Goal: Navigation & Orientation: Find specific page/section

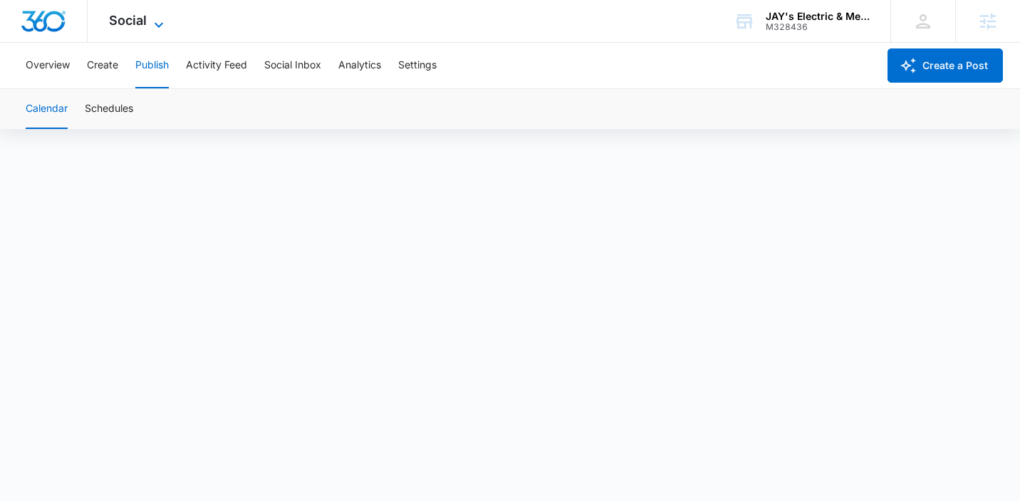
click at [156, 21] on icon at bounding box center [158, 24] width 17 height 17
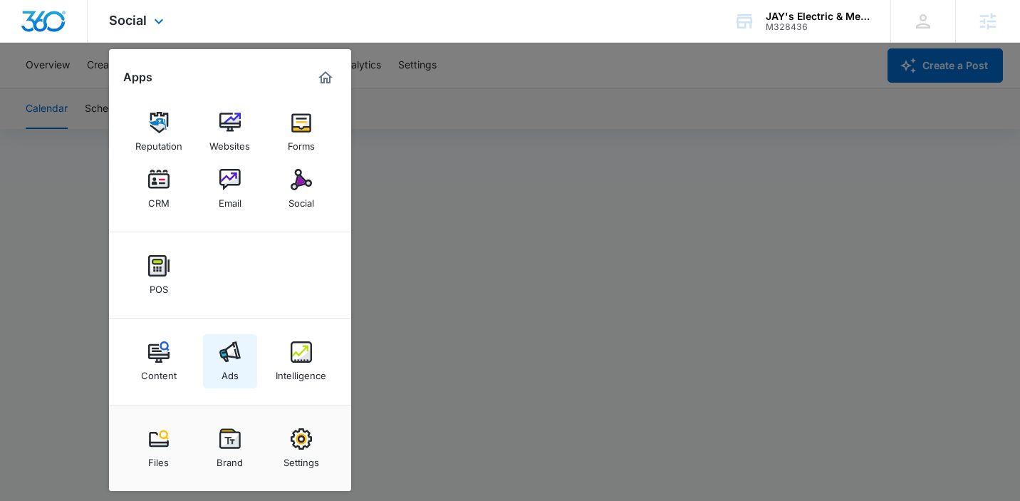
click at [229, 355] on img at bounding box center [229, 351] width 21 height 21
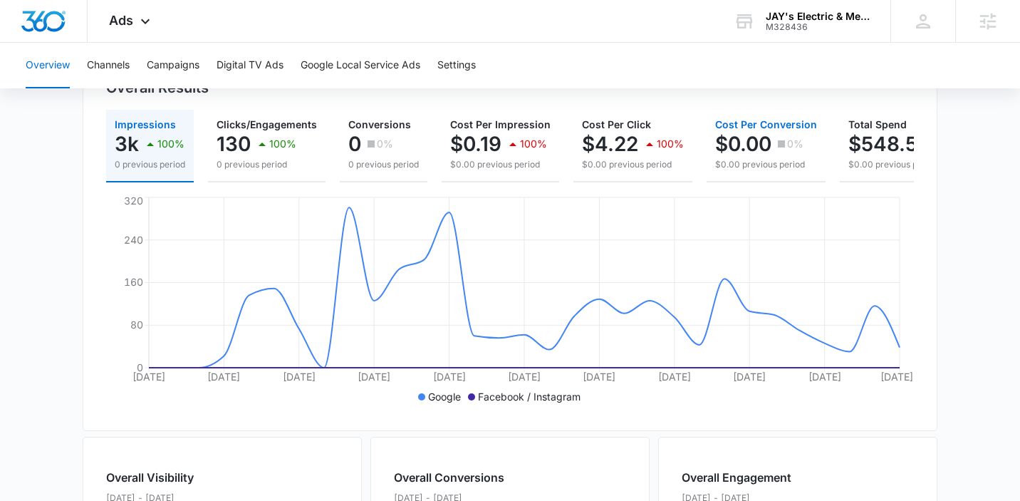
scroll to position [303, 0]
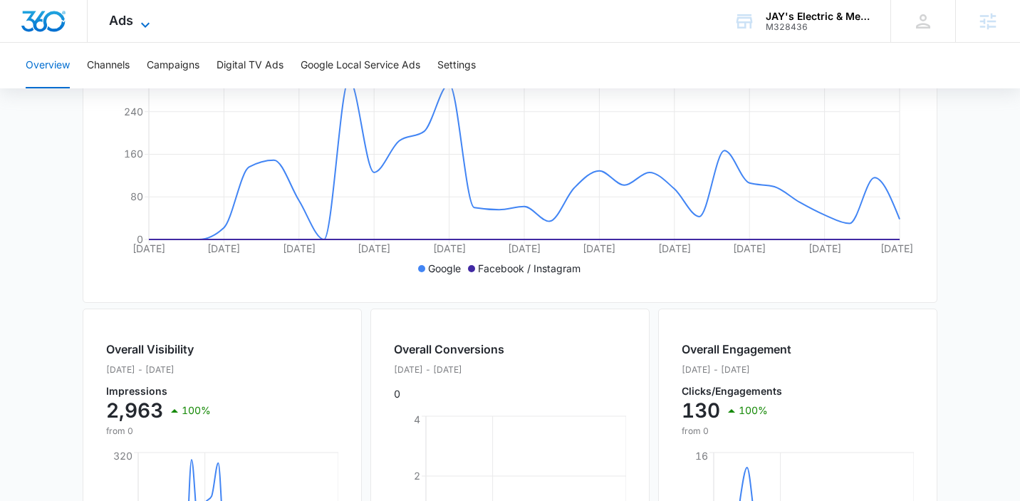
click at [147, 28] on icon at bounding box center [145, 24] width 17 height 17
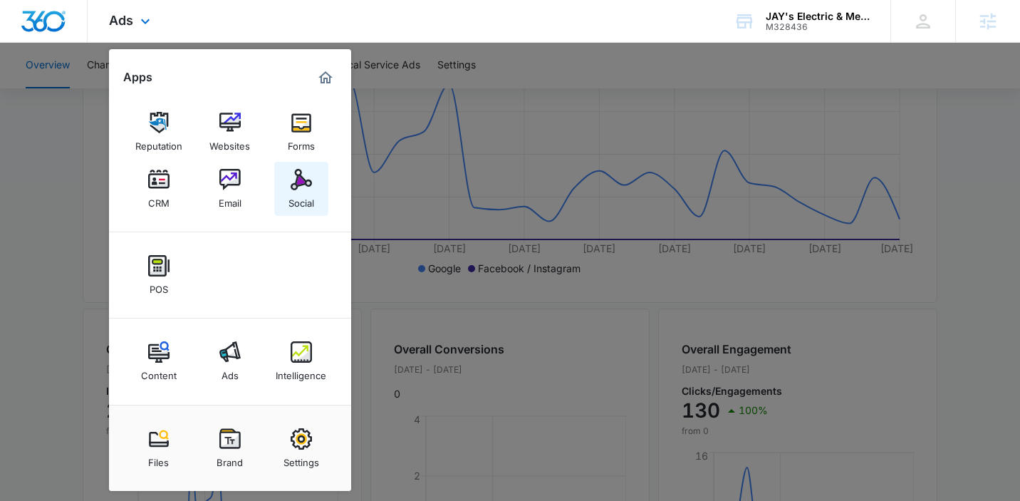
click at [290, 199] on div "Social" at bounding box center [301, 199] width 26 height 19
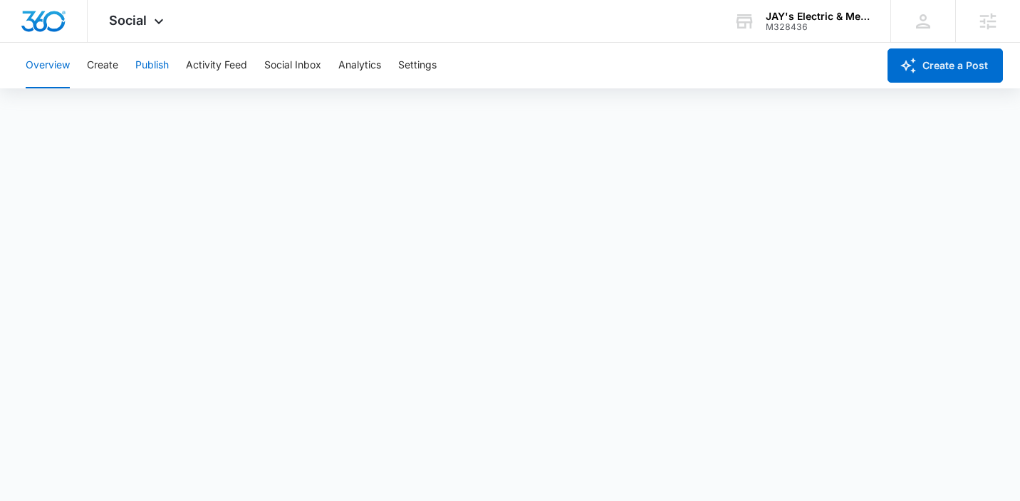
click at [158, 58] on button "Publish" at bounding box center [151, 66] width 33 height 46
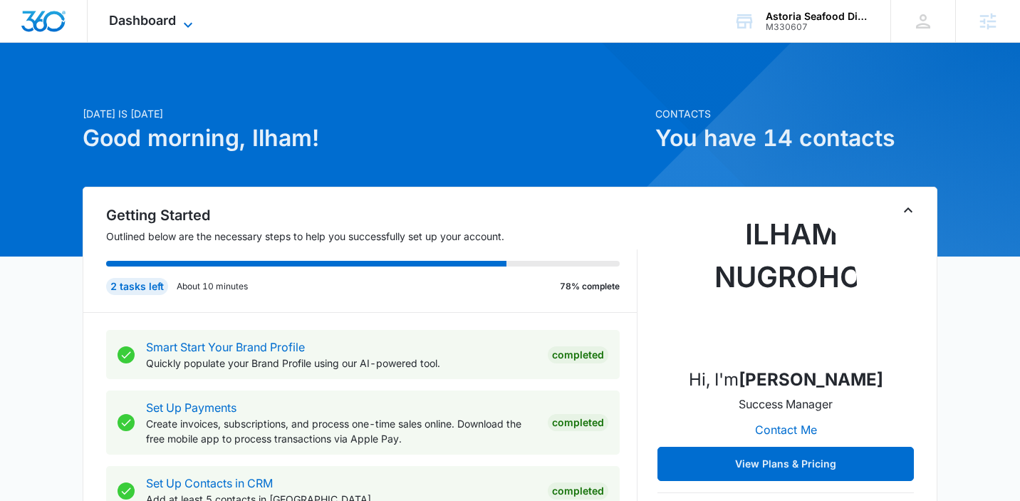
click at [151, 19] on span "Dashboard" at bounding box center [142, 20] width 67 height 15
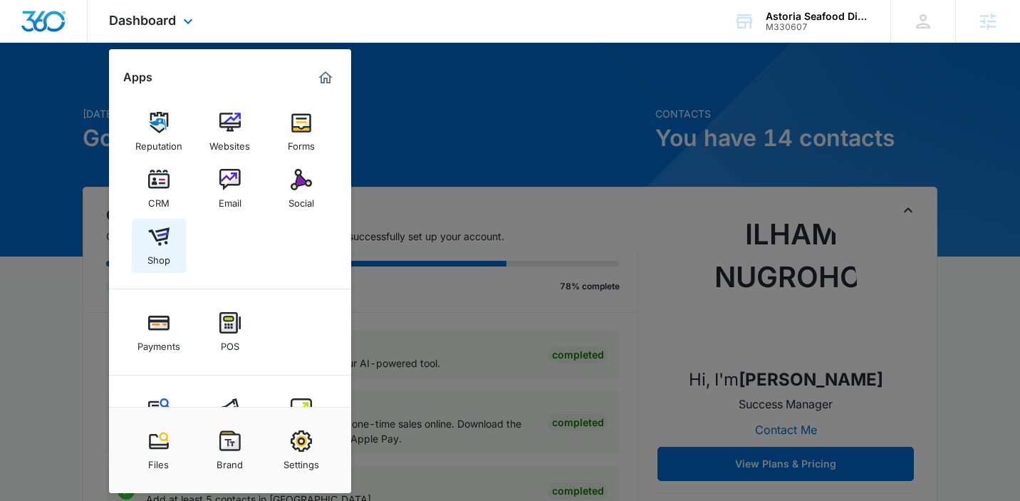
click at [160, 253] on div "Shop" at bounding box center [158, 256] width 23 height 19
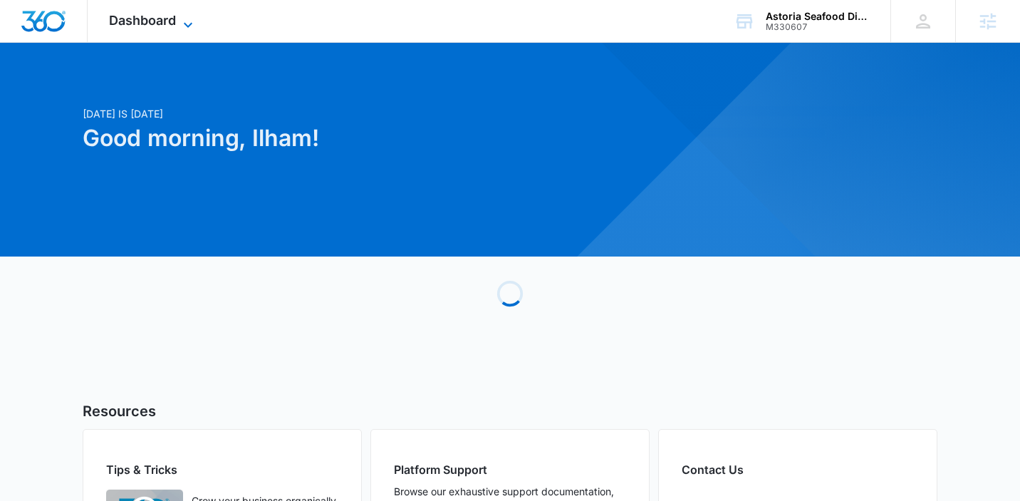
click at [170, 13] on span "Dashboard" at bounding box center [142, 20] width 67 height 15
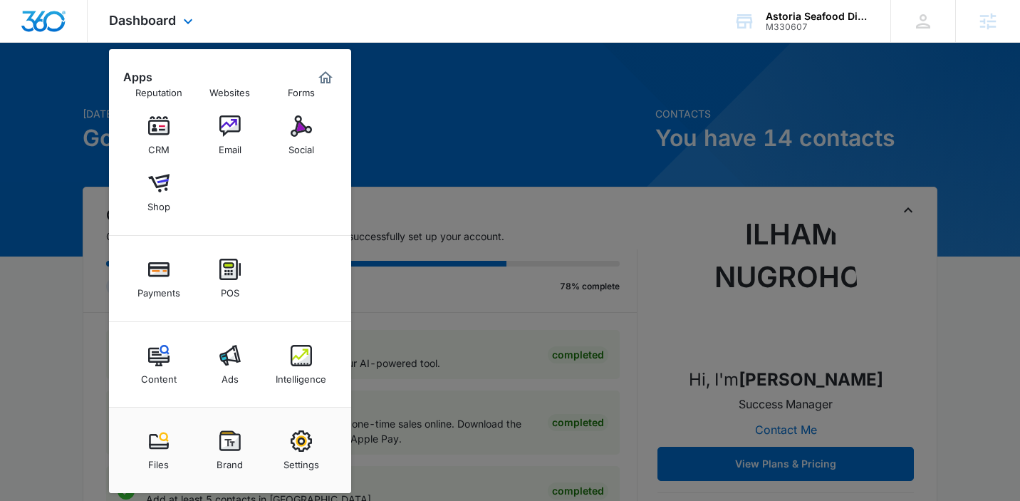
scroll to position [55, 0]
click at [313, 142] on div "Social" at bounding box center [301, 144] width 26 height 19
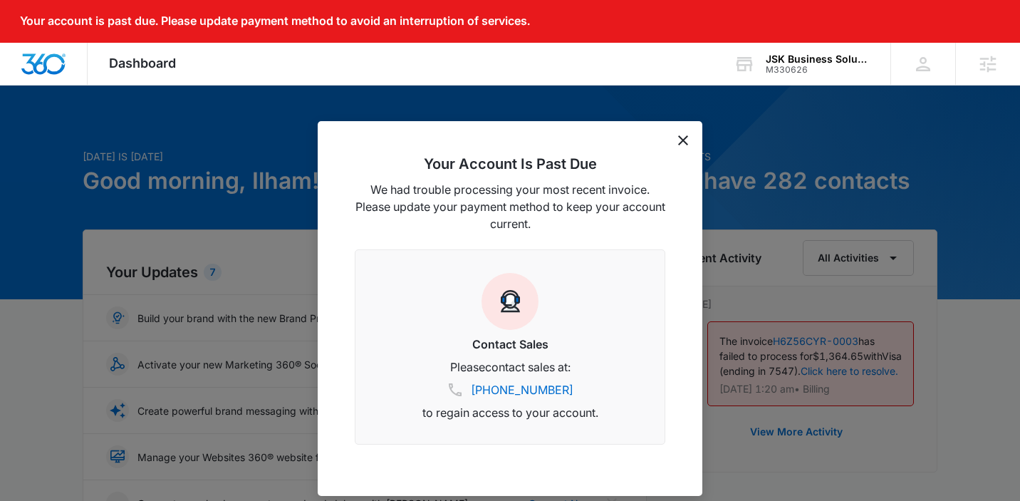
click at [678, 144] on icon "dismiss this dialog" at bounding box center [683, 140] width 10 height 10
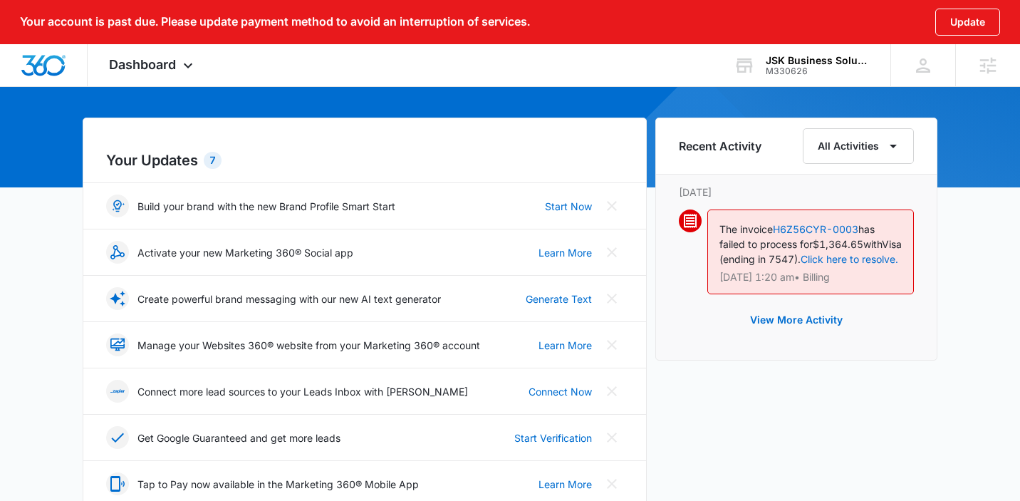
scroll to position [126, 0]
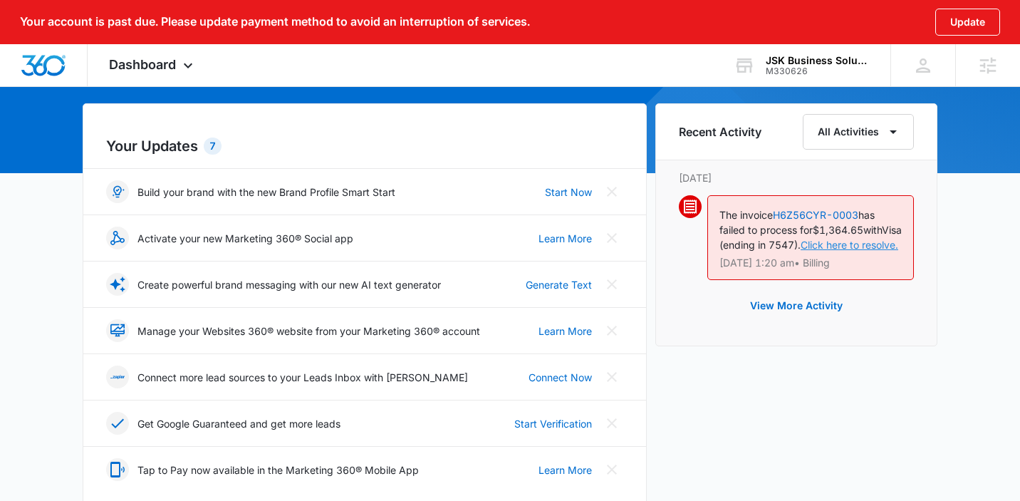
click at [800, 251] on link "Click here to resolve." at bounding box center [849, 245] width 98 height 12
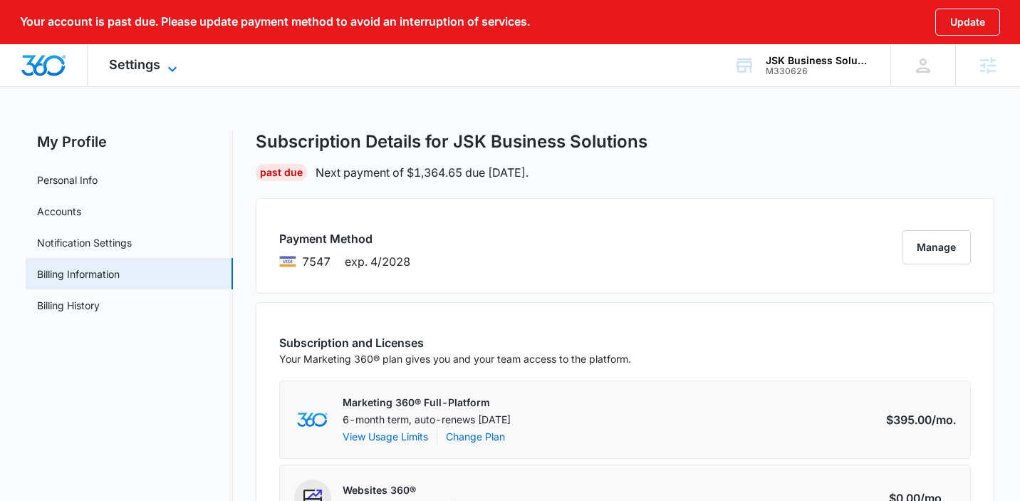
click at [133, 68] on span "Settings" at bounding box center [134, 64] width 51 height 15
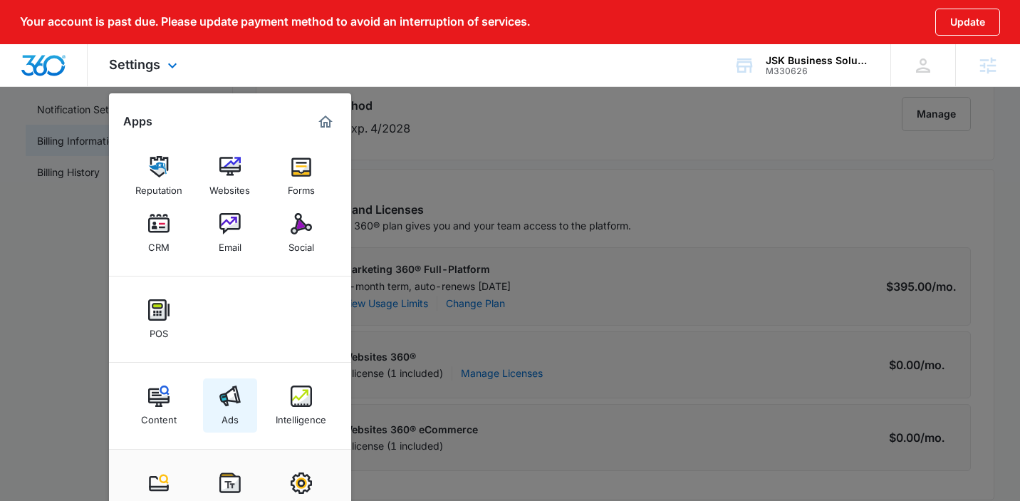
scroll to position [264, 0]
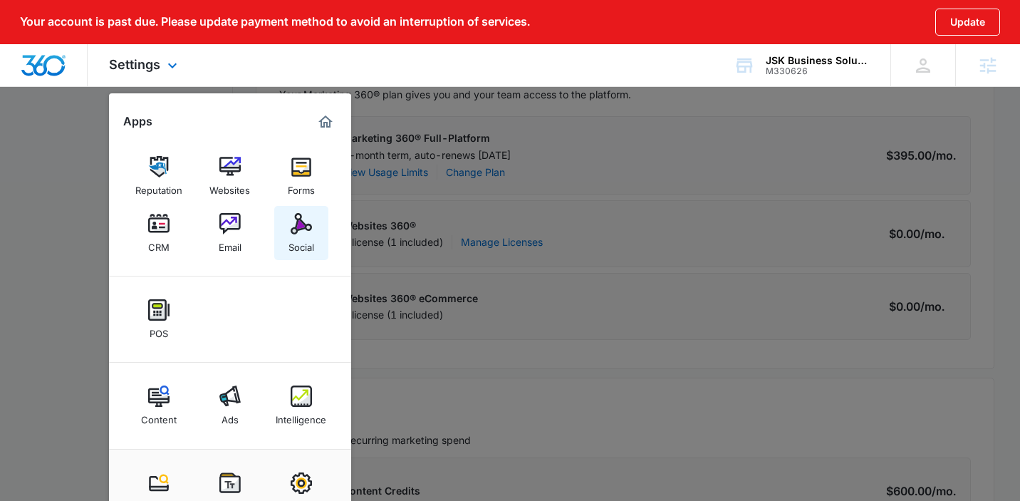
click at [306, 214] on img at bounding box center [301, 223] width 21 height 21
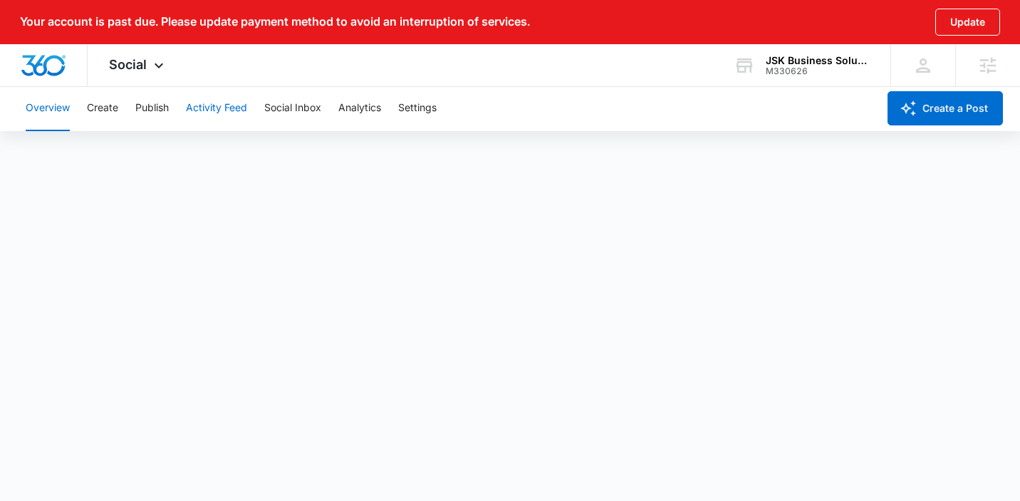
click at [224, 108] on button "Activity Feed" at bounding box center [216, 108] width 61 height 46
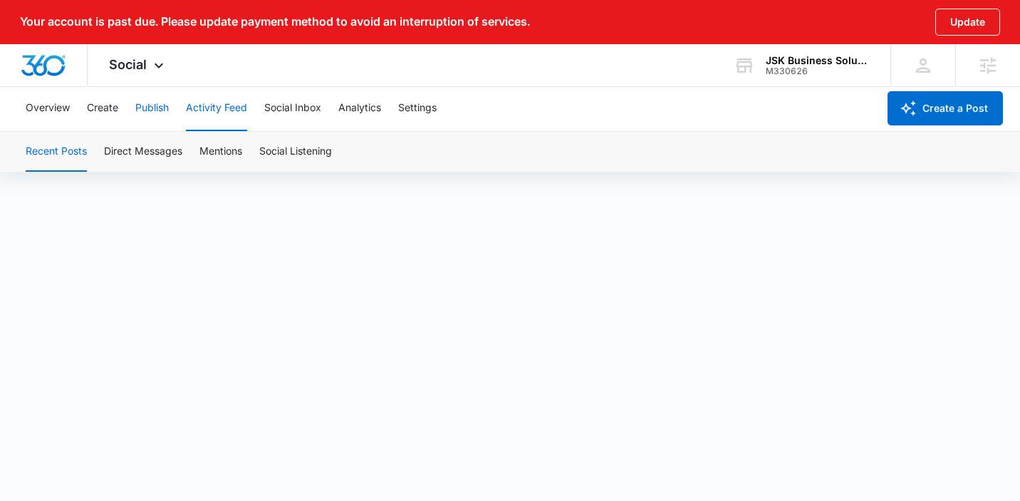
click at [140, 100] on button "Publish" at bounding box center [151, 108] width 33 height 46
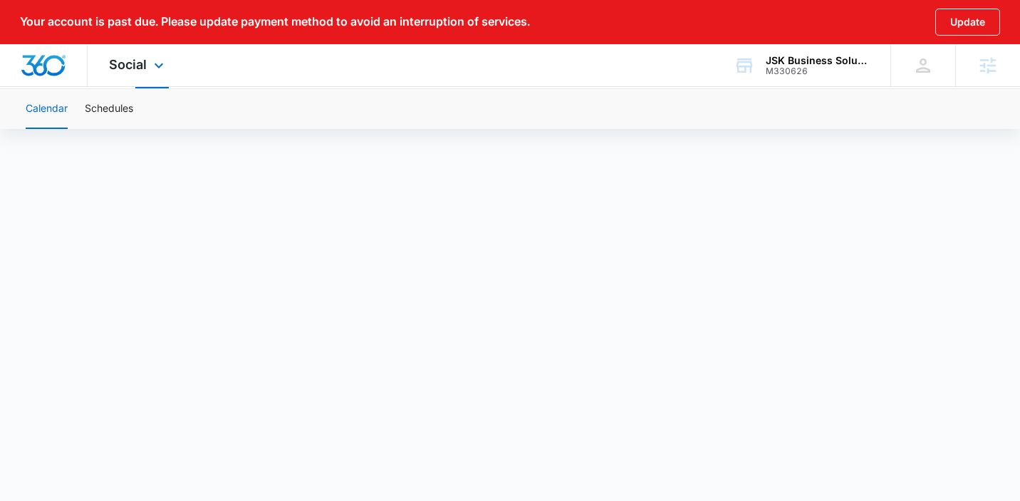
click at [140, 74] on div "Social Apps Reputation Websites Forms CRM Email Social POS Content Ads Intellig…" at bounding box center [138, 65] width 101 height 42
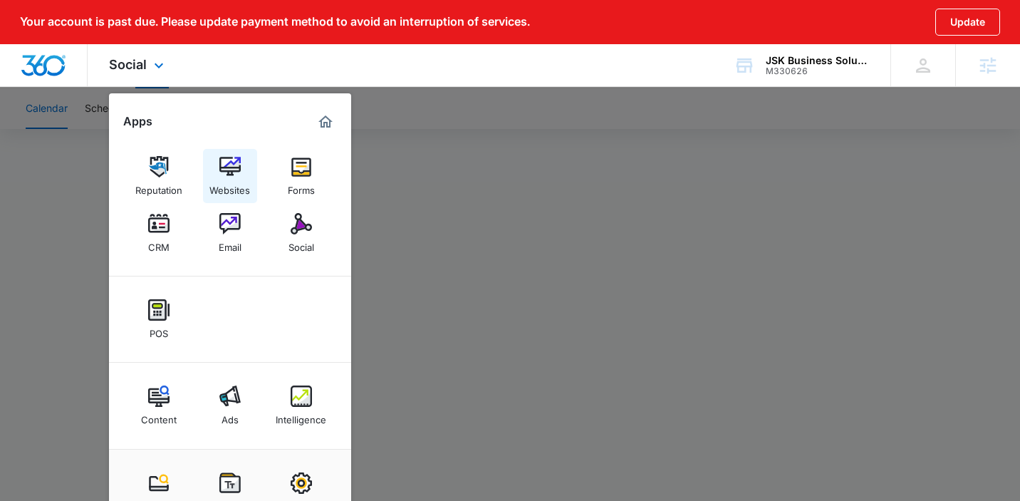
click at [224, 179] on div "Websites" at bounding box center [229, 186] width 41 height 19
